Goal: Task Accomplishment & Management: Use online tool/utility

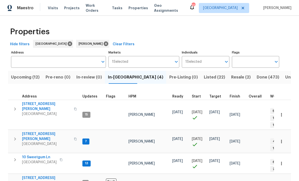
scroll to position [0, 0]
click at [34, 132] on span "[STREET_ADDRESS][PERSON_NAME]" at bounding box center [46, 137] width 49 height 10
click at [31, 155] on span "10 Sweetgum Ln" at bounding box center [39, 157] width 35 height 5
click at [36, 103] on span "306 Cooper Creek Dr" at bounding box center [46, 107] width 49 height 10
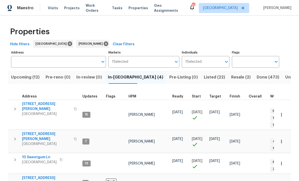
click at [34, 155] on span "10 Sweetgum Ln" at bounding box center [39, 157] width 35 height 5
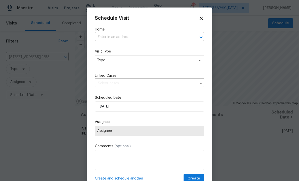
click at [110, 36] on input "text" at bounding box center [142, 37] width 95 height 8
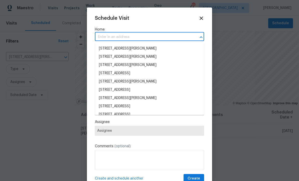
click at [111, 35] on input "text" at bounding box center [142, 37] width 95 height 8
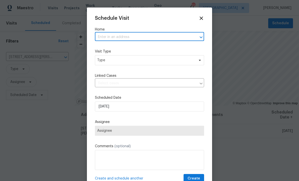
paste input "306 Cooper Creek Dr Dallas, GA 30157"
type input "306 Cooper Creek Dr Dallas, GA 30157"
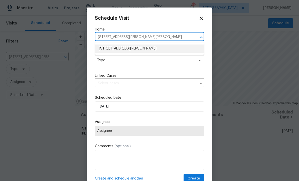
click at [112, 48] on li "306 Cooper Creek Dr, Dallas, GA 30157" at bounding box center [149, 49] width 109 height 8
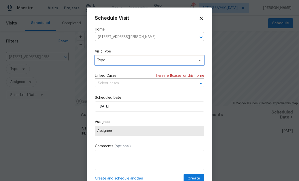
click at [104, 61] on span "Type" at bounding box center [145, 60] width 97 height 5
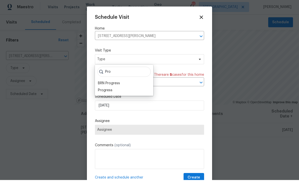
scroll to position [1, 0]
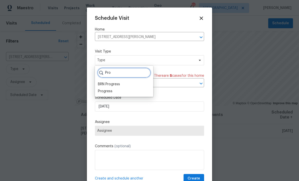
type input "Pro"
click at [105, 91] on div "Progress" at bounding box center [105, 91] width 15 height 5
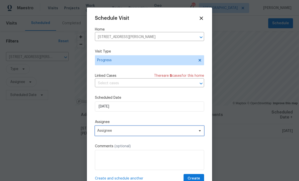
click at [107, 132] on span "Assignee" at bounding box center [146, 131] width 98 height 4
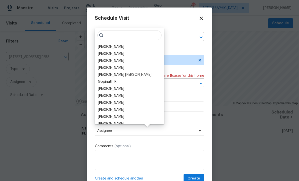
scroll to position [1, 0]
click at [106, 44] on div "[PERSON_NAME]" at bounding box center [111, 46] width 26 height 5
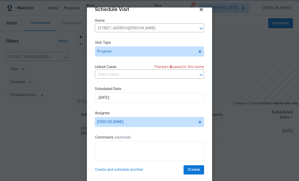
scroll to position [10, 0]
click at [195, 169] on span "Create" at bounding box center [193, 170] width 13 height 6
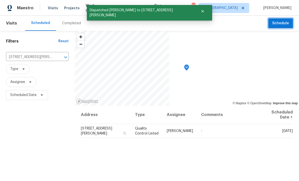
scroll to position [0, 0]
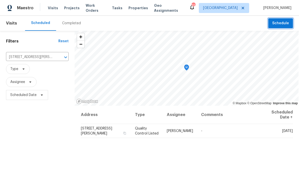
click at [59, 57] on icon "Clear" at bounding box center [59, 57] width 5 height 5
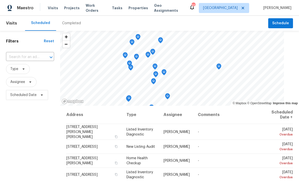
click at [25, 58] on input "text" at bounding box center [23, 57] width 34 height 8
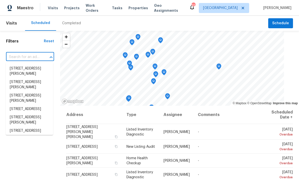
click at [24, 57] on input "text" at bounding box center [23, 57] width 34 height 8
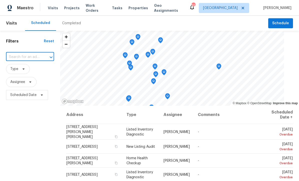
paste input "17 Cedars Glen Pl, Villa Rica, GA 30180"
type input "17 Cedars Glen Pl, Villa Rica, GA 30180"
click at [26, 71] on li "17 Cedars Glen Pl, Villa Rica, GA 30180" at bounding box center [29, 72] width 47 height 14
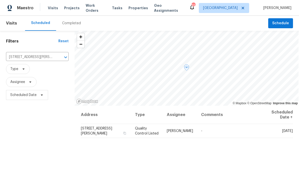
click at [0, 0] on icon at bounding box center [0, 0] width 0 height 0
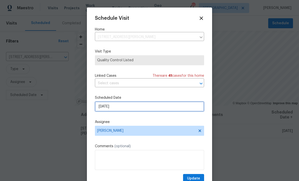
click at [108, 108] on input "9/26/2025" at bounding box center [149, 107] width 109 height 10
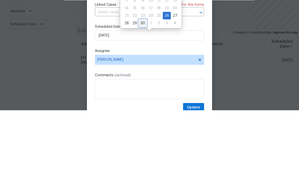
click at [143, 91] on div "30" at bounding box center [143, 94] width 8 height 7
type input "9/30/2025"
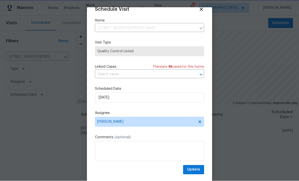
scroll to position [10, 0]
click at [194, 169] on span "Update" at bounding box center [193, 170] width 13 height 6
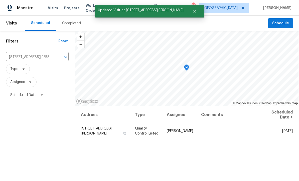
scroll to position [0, 0]
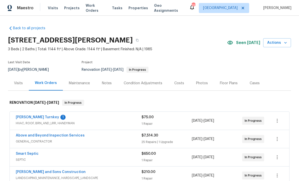
click at [28, 117] on link "[PERSON_NAME] Turnkey" at bounding box center [37, 118] width 43 height 4
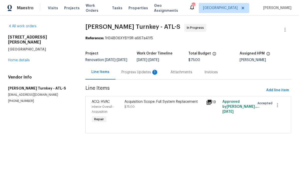
click at [128, 75] on div "Progress Updates 1" at bounding box center [139, 72] width 37 height 5
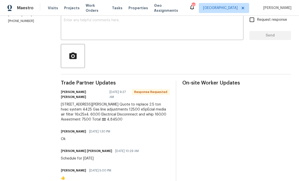
scroll to position [90, 0]
copy div "[PERSON_NAME] [PERSON_NAME] [DATE] 9:27 AM Response Requested [STREET_ADDRESS][…"
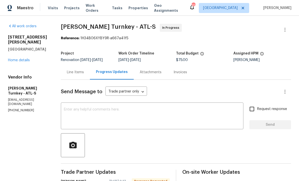
scroll to position [0, 0]
click at [74, 70] on div "Line Items" at bounding box center [75, 72] width 17 height 5
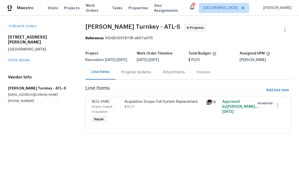
click at [143, 109] on div "Acquisition Scope: Full System Replacement $75.00" at bounding box center [163, 104] width 79 height 10
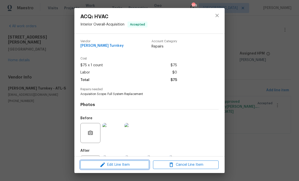
click at [111, 165] on span "Edit Line Item" at bounding box center [115, 165] width 66 height 6
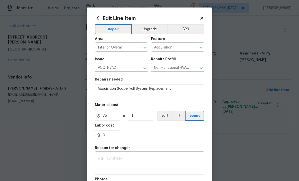
click at [105, 158] on textarea at bounding box center [149, 162] width 103 height 11
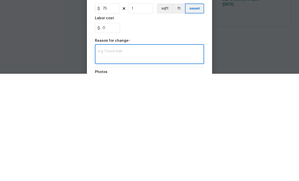
click at [105, 157] on textarea at bounding box center [149, 162] width 103 height 11
paste textarea "Juan David Aguilar 09/26/2025 9:27 AM Response Requested 61 Jeanette St Dallas,…"
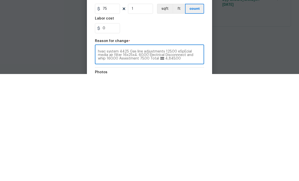
scroll to position [0, 0]
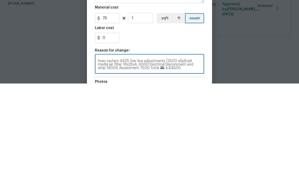
type textarea "Juan David Aguilar 09/26/2025 9:27 AM Response Requested 61 Jeanette St Dallas,…"
click at [108, 111] on input "75" at bounding box center [107, 116] width 25 height 10
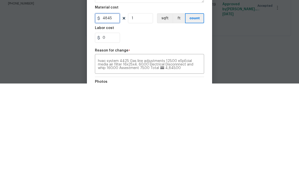
type input "4845"
click at [143, 130] on div "0" at bounding box center [149, 135] width 109 height 10
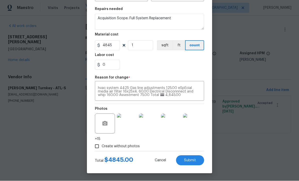
scroll to position [71, 0]
click at [192, 160] on span "Submit" at bounding box center [190, 161] width 12 height 4
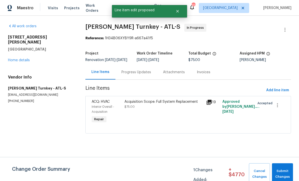
scroll to position [0, 0]
click at [285, 171] on span "Submit Changes" at bounding box center [282, 174] width 16 height 12
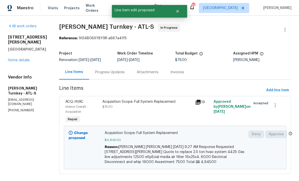
click at [98, 73] on div "Progress Updates" at bounding box center [110, 72] width 30 height 5
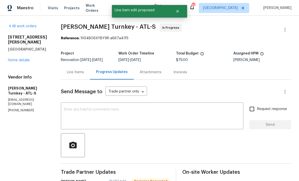
click at [71, 110] on textarea at bounding box center [152, 117] width 176 height 18
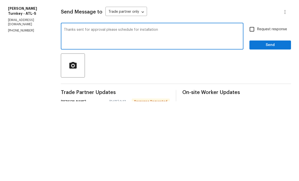
type textarea "Thanks sent for approval please schedule for installation"
click at [252, 104] on input "Request response" at bounding box center [251, 109] width 11 height 11
checkbox input "true"
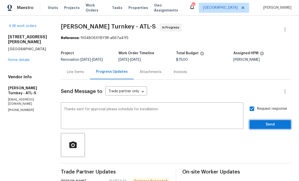
click at [274, 122] on span "Send" at bounding box center [270, 125] width 34 height 6
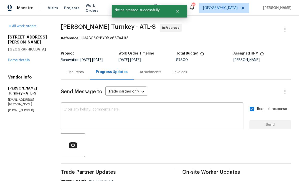
click at [17, 59] on link "Home details" at bounding box center [19, 61] width 22 height 4
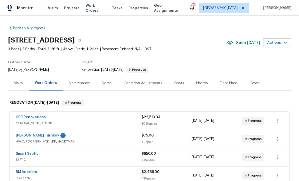
click at [25, 135] on link "[PERSON_NAME] Turnkey" at bounding box center [37, 136] width 43 height 4
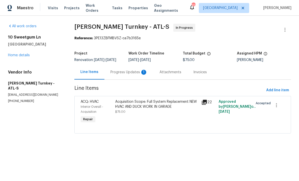
click at [117, 73] on div "Progress Updates 1" at bounding box center [128, 72] width 49 height 15
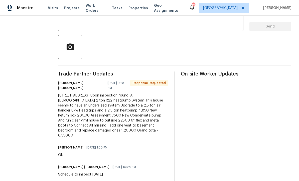
scroll to position [98, 0]
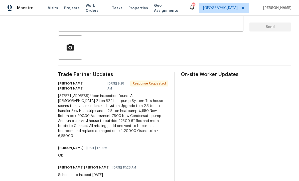
copy div "Juan David Aguilar 09/26/2025 9:28 AM Response Requested 10 sweetgum lane, Dall…"
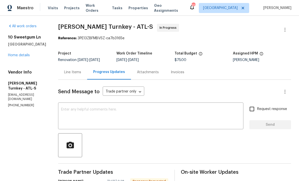
scroll to position [0, 0]
click at [65, 72] on div "Line Items" at bounding box center [72, 72] width 17 height 5
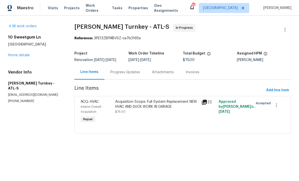
click at [128, 109] on div "Acquisition Scope: Full System Replacement NEW HVAC AND DUCK WORK IN GARAGE" at bounding box center [156, 104] width 83 height 10
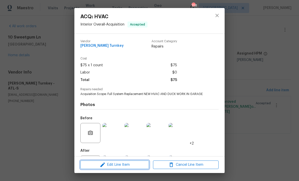
click at [110, 165] on span "Edit Line Item" at bounding box center [115, 165] width 66 height 6
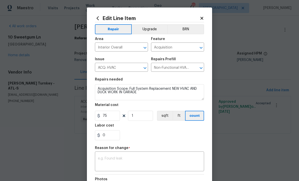
click at [106, 158] on textarea at bounding box center [149, 162] width 103 height 11
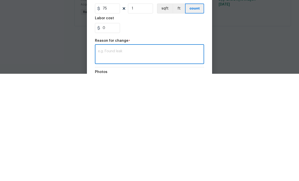
click at [103, 157] on textarea at bounding box center [149, 162] width 103 height 11
paste textarea "Juan David Aguilar 09/26/2025 9:28 AM Response Requested 10 sweetgum lane, Dall…"
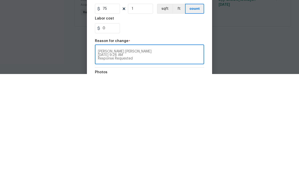
scroll to position [28, 0]
type textarea "Juan David Aguilar 09/26/2025 9:28 AM Response Requested 10 sweetgum lane, Dall…"
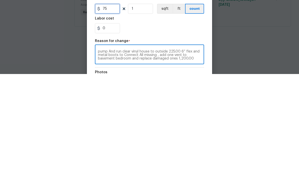
click at [111, 111] on input "75" at bounding box center [107, 116] width 25 height 10
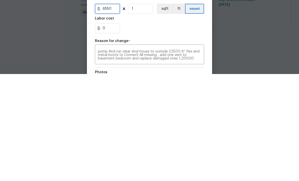
type input "6550"
click at [150, 130] on div "0" at bounding box center [149, 135] width 109 height 10
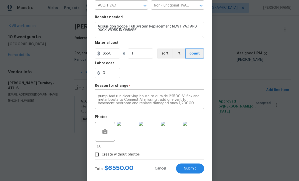
scroll to position [62, 0]
click at [191, 171] on span "Submit" at bounding box center [190, 170] width 12 height 4
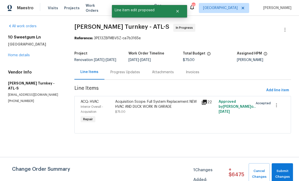
scroll to position [0, 0]
click at [281, 171] on span "Submit Changes" at bounding box center [282, 174] width 16 height 12
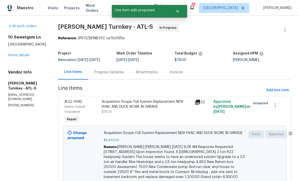
click at [97, 71] on div "Progress Updates" at bounding box center [109, 72] width 30 height 5
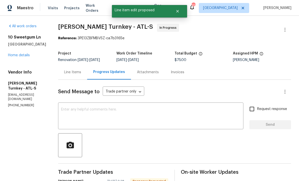
click at [63, 107] on div "x ​" at bounding box center [150, 117] width 185 height 26
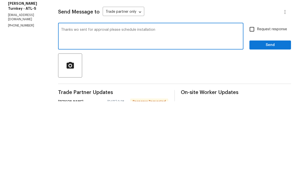
type textarea "Thanks wo sent for approval please schedule installation"
click at [253, 104] on input "Request response" at bounding box center [251, 109] width 11 height 11
checkbox input "true"
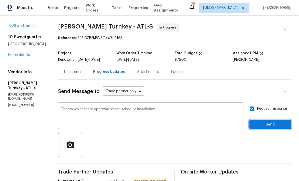
click at [273, 122] on span "Send" at bounding box center [270, 125] width 34 height 6
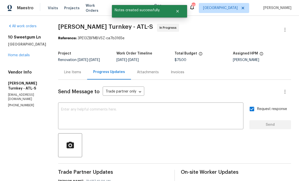
click at [16, 54] on link "Home details" at bounding box center [19, 56] width 22 height 4
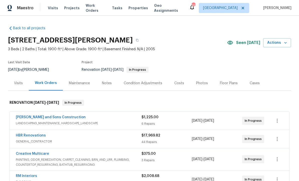
click at [104, 82] on div "Notes" at bounding box center [107, 83] width 10 height 5
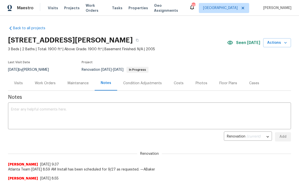
click at [15, 109] on textarea at bounding box center [149, 117] width 277 height 18
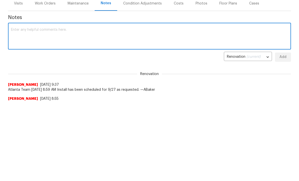
click at [17, 108] on textarea at bounding box center [149, 117] width 277 height 18
paste textarea "Punch list sent to GC painting finished resurfacing is scheduled for [DATE] car…"
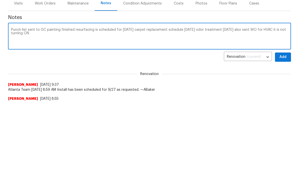
type textarea "Punch list sent to GC painting finished resurfacing is scheduled for [DATE] car…"
click at [286, 134] on span "Add" at bounding box center [283, 137] width 8 height 6
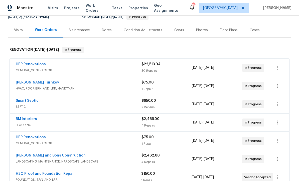
scroll to position [56, 0]
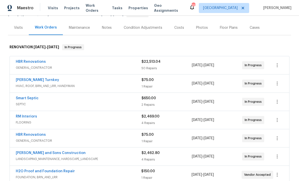
click at [24, 118] on link "RM Interiors" at bounding box center [26, 117] width 21 height 4
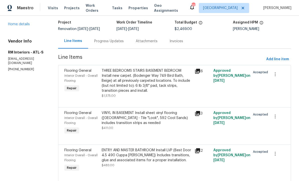
scroll to position [31, 0]
click at [126, 157] on div "ENTRY AND MASTER BATHROOM Install LVP (Best Door 4.5 490 Cuppa [PERSON_NAME]) I…" at bounding box center [147, 155] width 90 height 15
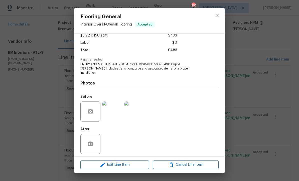
scroll to position [30, 0]
click at [111, 111] on img at bounding box center [112, 112] width 20 height 20
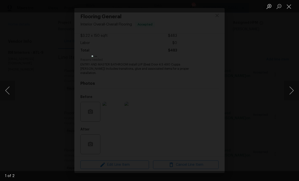
click at [289, 90] on button "Next image" at bounding box center [291, 91] width 15 height 20
click at [290, 8] on button "Close lightbox" at bounding box center [289, 6] width 10 height 9
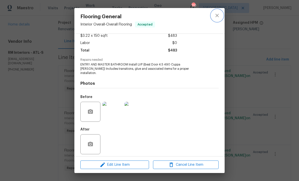
click at [216, 13] on icon "close" at bounding box center [217, 16] width 6 height 6
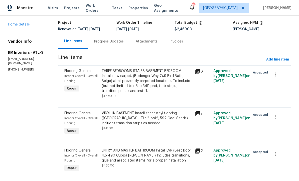
click at [122, 79] on div "THREE BEDROOMS STAIRS BASEMENT BEDROOM Install new carpet. (Bodenger Way 749 Bi…" at bounding box center [147, 81] width 90 height 25
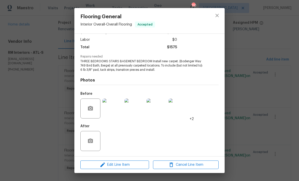
scroll to position [34, 0]
click at [114, 113] on img at bounding box center [112, 109] width 20 height 20
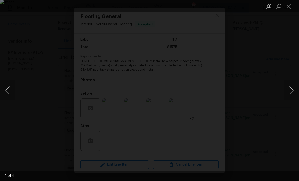
click at [292, 94] on button "Next image" at bounding box center [291, 91] width 15 height 20
click at [288, 90] on button "Next image" at bounding box center [291, 91] width 15 height 20
click at [289, 92] on button "Next image" at bounding box center [291, 91] width 15 height 20
click at [289, 90] on button "Next image" at bounding box center [291, 91] width 15 height 20
click at [291, 90] on button "Next image" at bounding box center [291, 91] width 15 height 20
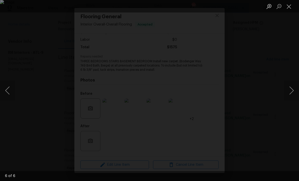
click at [291, 90] on button "Next image" at bounding box center [291, 91] width 15 height 20
click at [288, 4] on button "Close lightbox" at bounding box center [289, 6] width 10 height 9
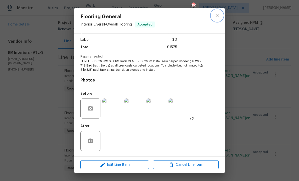
click at [215, 15] on icon "close" at bounding box center [217, 16] width 6 height 6
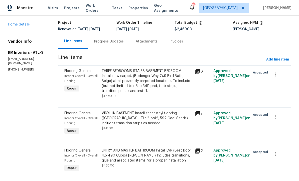
click at [114, 160] on div "ENTRY AND MASTER BATHROOM Install LVP (Best Door 4.5 490 Cuppa [PERSON_NAME]) I…" at bounding box center [147, 155] width 90 height 15
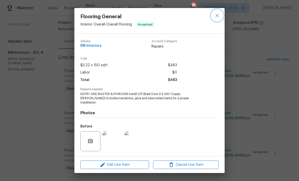
click at [217, 14] on icon "close" at bounding box center [217, 16] width 6 height 6
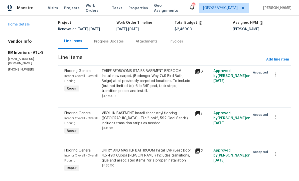
click at [123, 117] on div "VINYL IN BASEMENT Install sheet vinyl flooring ([GEOGRAPHIC_DATA] - Tile "Look"…" at bounding box center [147, 118] width 90 height 15
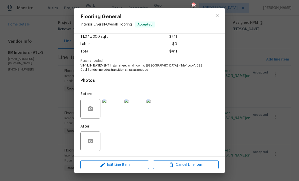
scroll to position [30, 0]
click at [112, 110] on img at bounding box center [112, 109] width 20 height 20
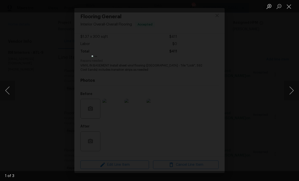
click at [293, 92] on button "Next image" at bounding box center [291, 91] width 15 height 20
click at [289, 92] on button "Next image" at bounding box center [291, 91] width 15 height 20
click at [289, 89] on button "Next image" at bounding box center [291, 91] width 15 height 20
click at [288, 5] on button "Close lightbox" at bounding box center [289, 6] width 10 height 9
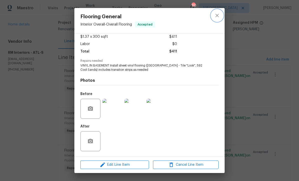
click at [219, 17] on icon "close" at bounding box center [217, 16] width 6 height 6
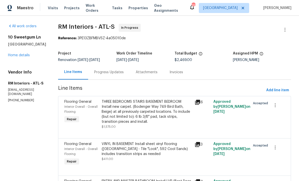
scroll to position [0, 0]
click at [18, 55] on link "Home details" at bounding box center [19, 56] width 22 height 4
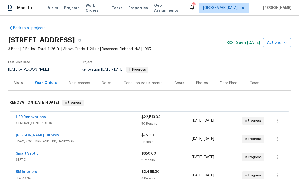
click at [175, 83] on div "Costs" at bounding box center [179, 83] width 10 height 5
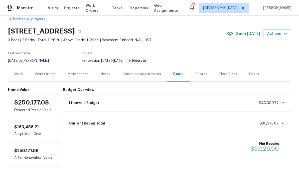
scroll to position [9, 0]
